Goal: Use online tool/utility

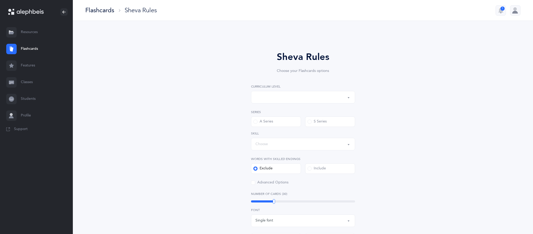
select select
select select "single"
